Goal: Transaction & Acquisition: Subscribe to service/newsletter

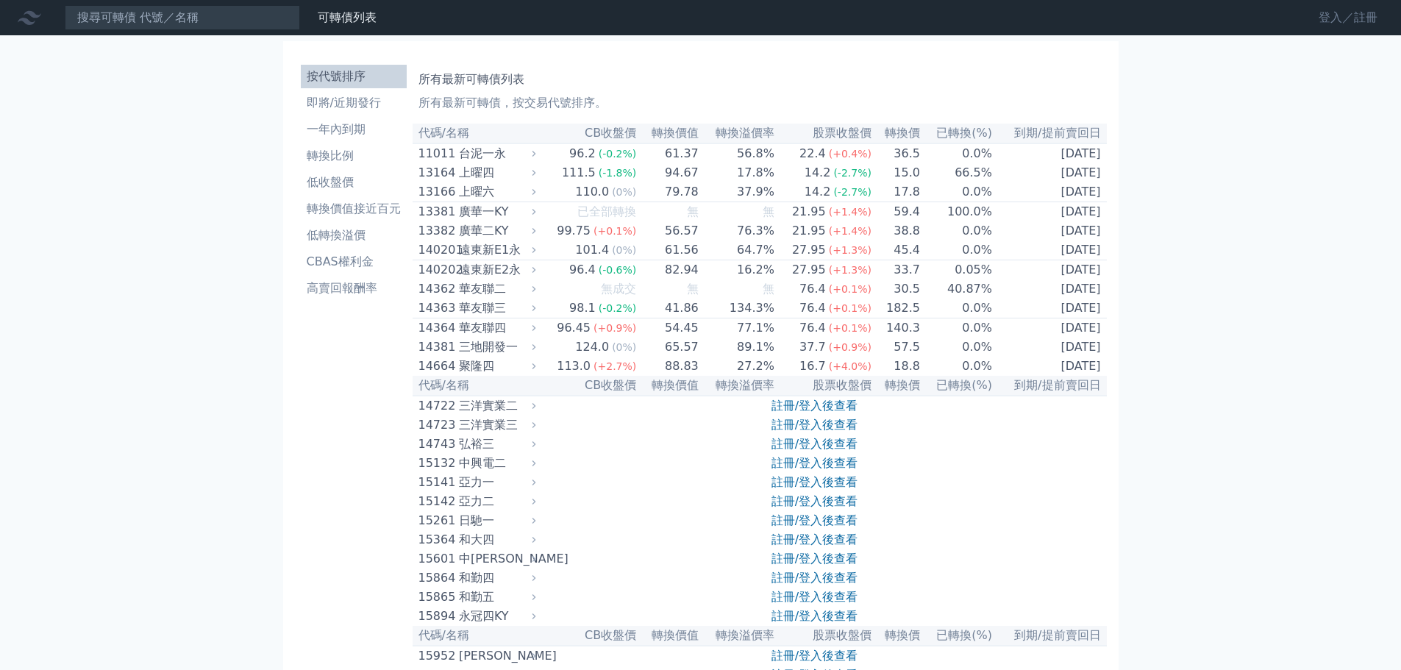
drag, startPoint x: 1331, startPoint y: 18, endPoint x: 1317, endPoint y: 18, distance: 14.0
click at [1331, 18] on link "登入／註冊" at bounding box center [1348, 18] width 82 height 24
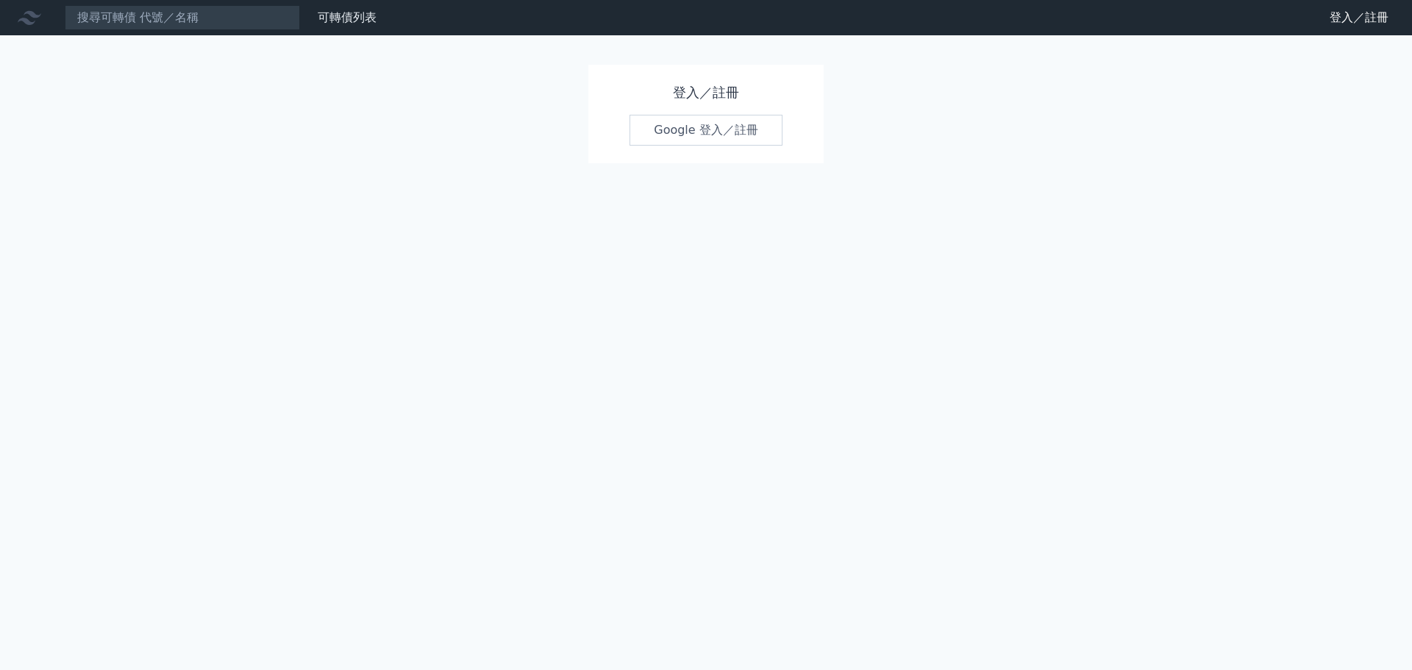
click at [694, 135] on link "Google 登入／註冊" at bounding box center [705, 130] width 153 height 31
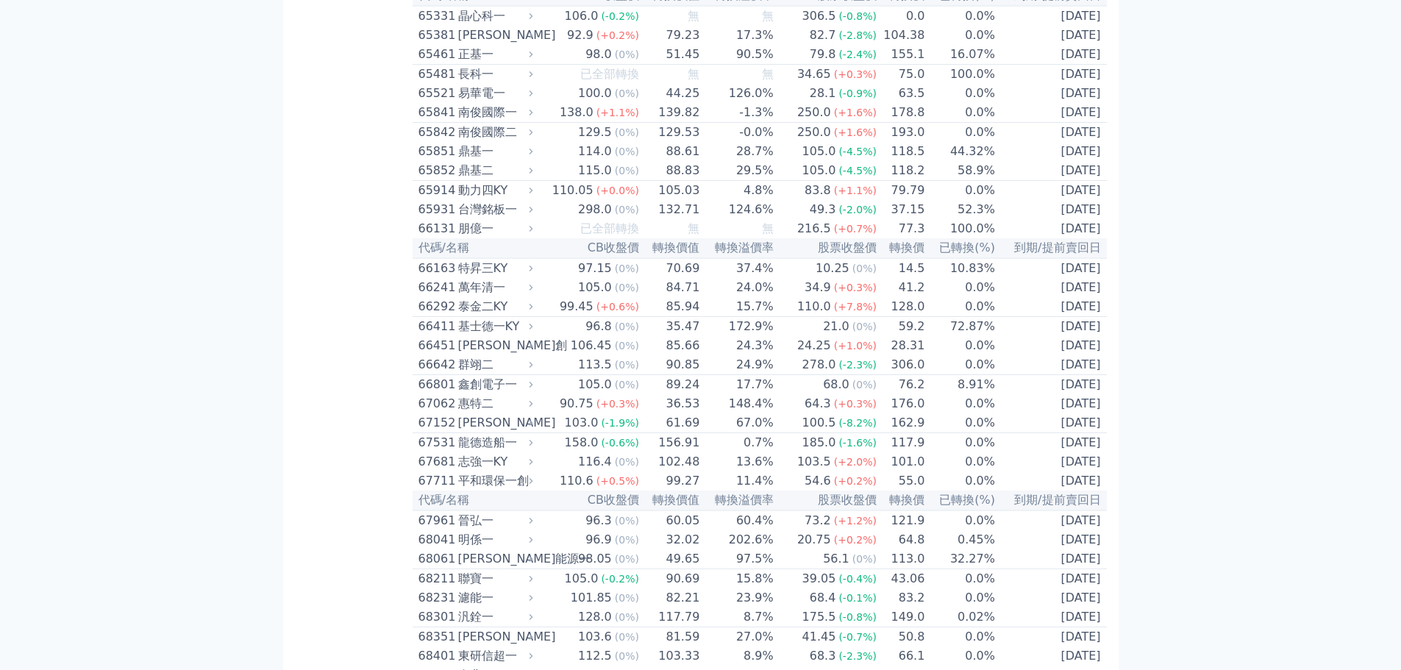
scroll to position [6618, 0]
